Goal: Find specific page/section: Find specific page/section

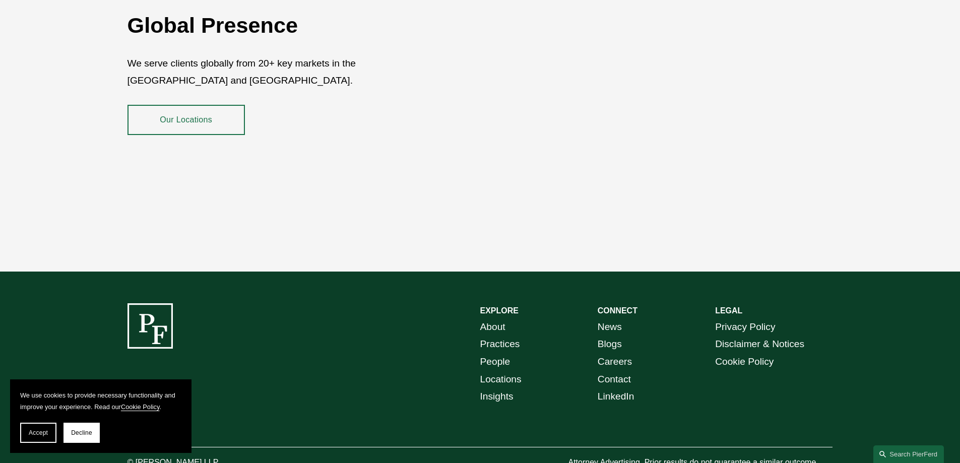
scroll to position [1846, 0]
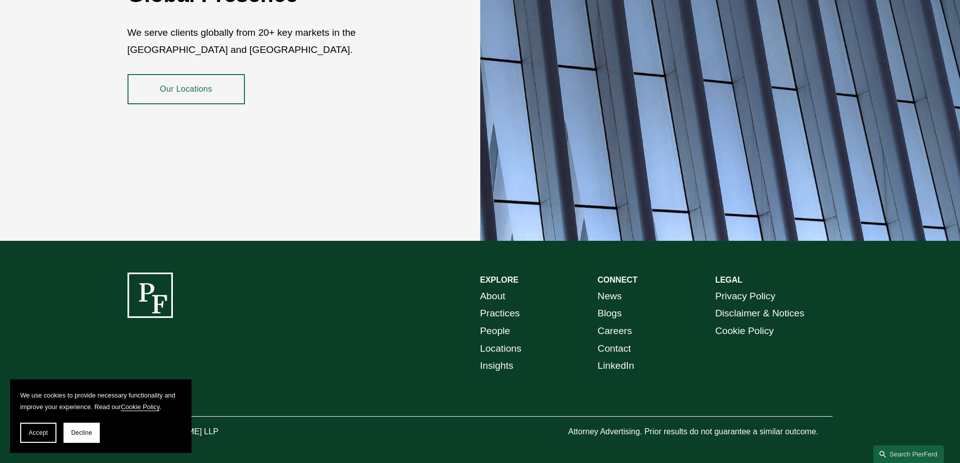
click at [165, 83] on link "Our Locations" at bounding box center [186, 89] width 117 height 30
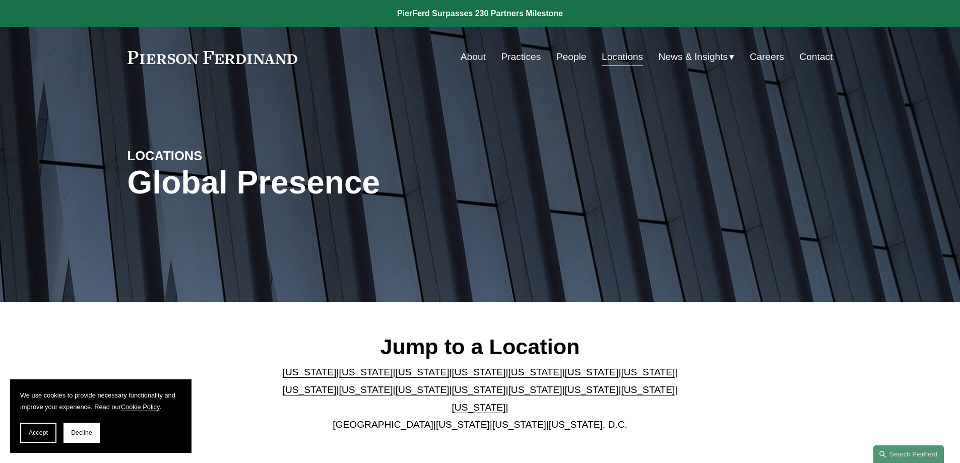
click at [397, 378] on link "[US_STATE]" at bounding box center [423, 372] width 54 height 11
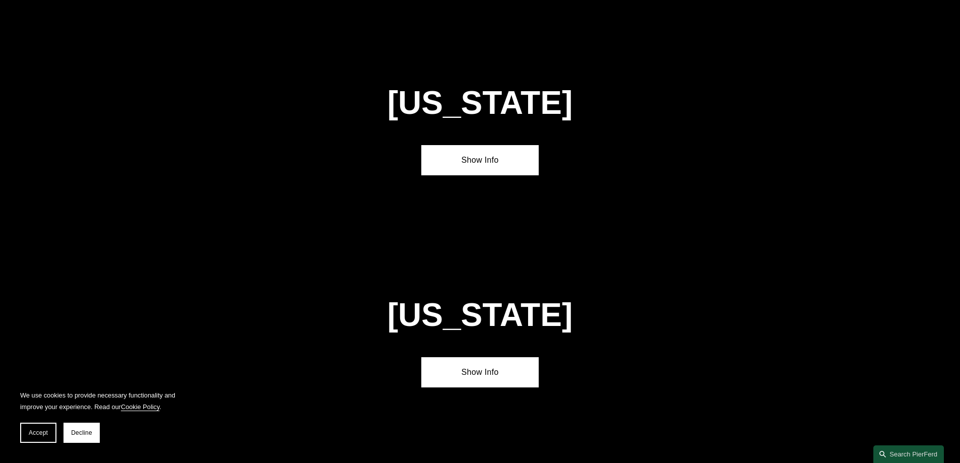
scroll to position [882, 0]
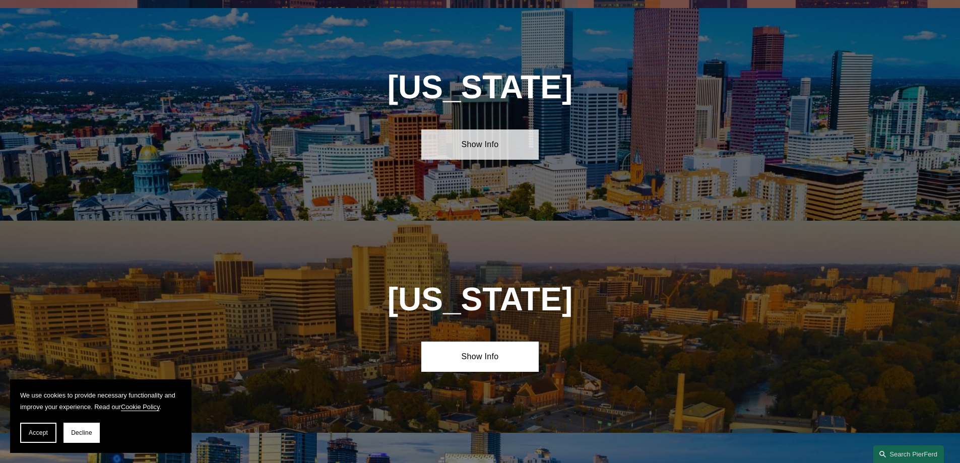
click at [470, 137] on link "Show Info" at bounding box center [479, 145] width 117 height 30
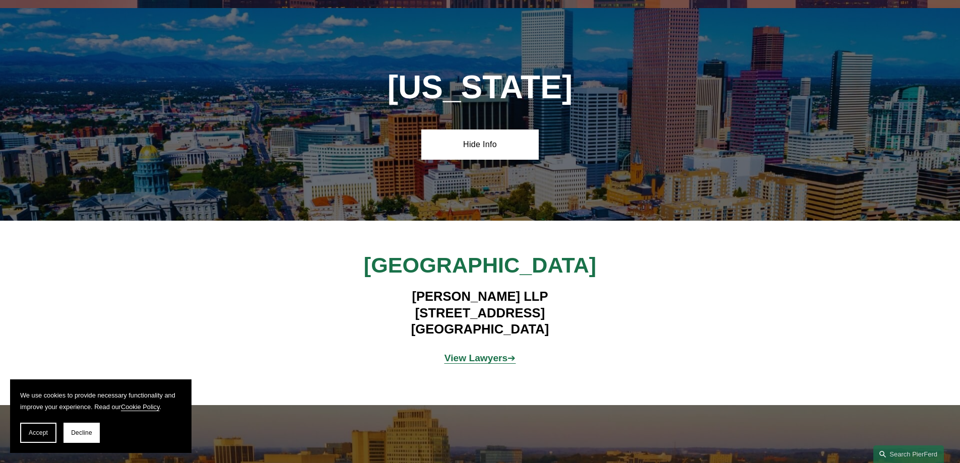
click at [492, 353] on strong "View Lawyers" at bounding box center [477, 358] width 64 height 11
